Goal: Information Seeking & Learning: Learn about a topic

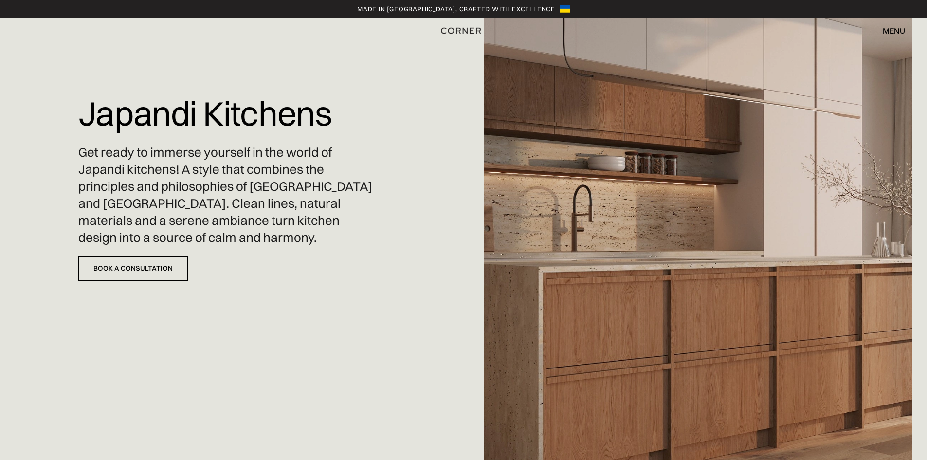
click at [434, 81] on div "Japandi Kitchens Get ready to immerse yourself in the world of Japandi kitchens…" at bounding box center [463, 230] width 927 height 460
click at [343, 446] on div "Japandi Kitchens Get ready to immerse yourself in the world of Japandi kitchens…" at bounding box center [463, 230] width 927 height 460
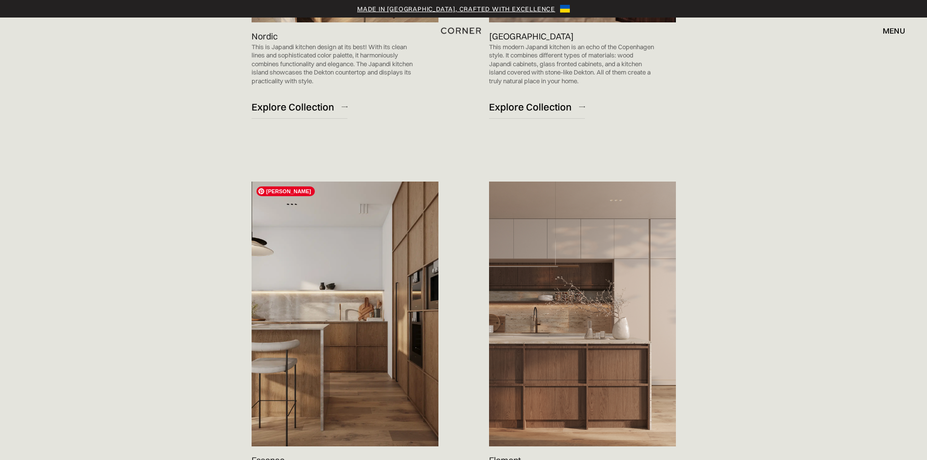
scroll to position [876, 0]
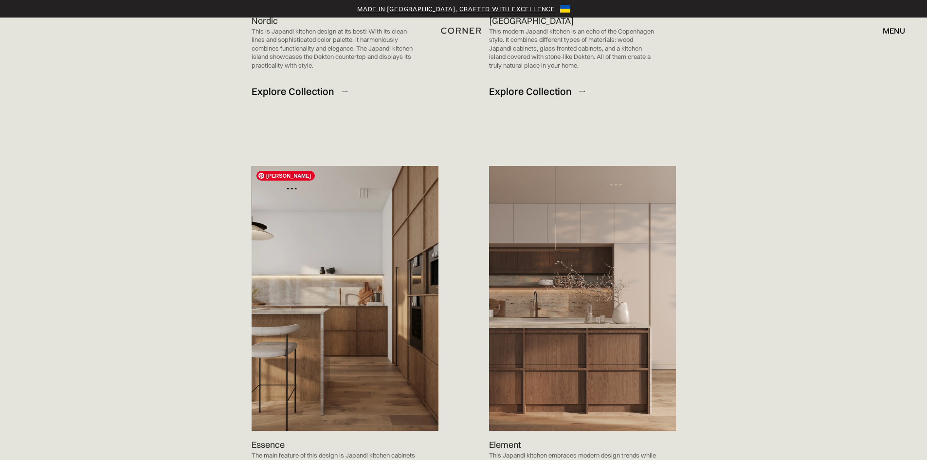
click at [347, 288] on img at bounding box center [345, 298] width 187 height 265
click at [328, 265] on img at bounding box center [345, 298] width 187 height 265
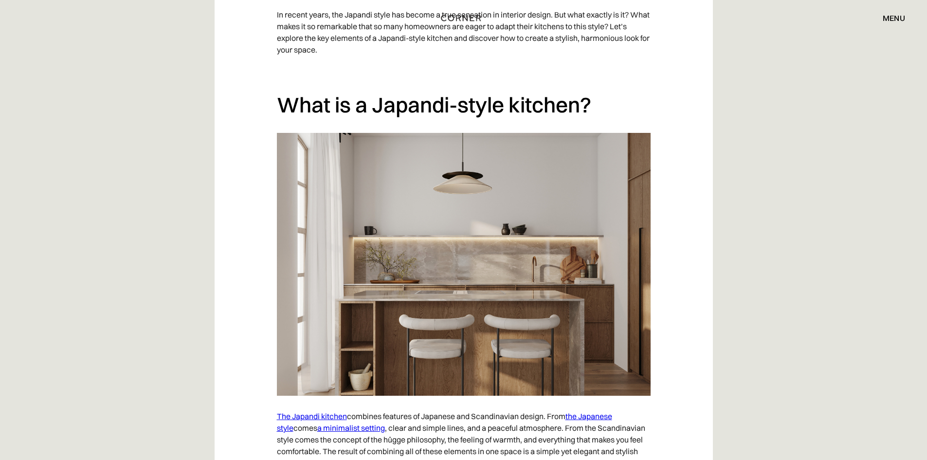
scroll to position [633, 0]
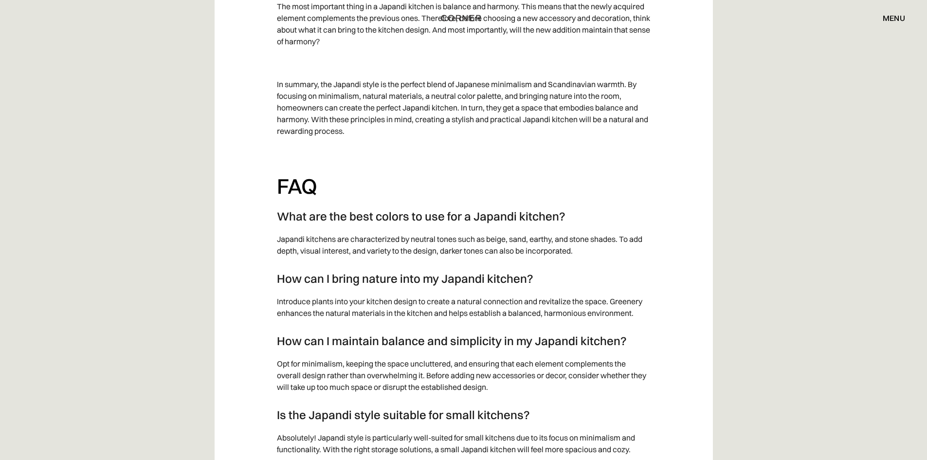
scroll to position [3894, 0]
